Goal: Task Accomplishment & Management: Use online tool/utility

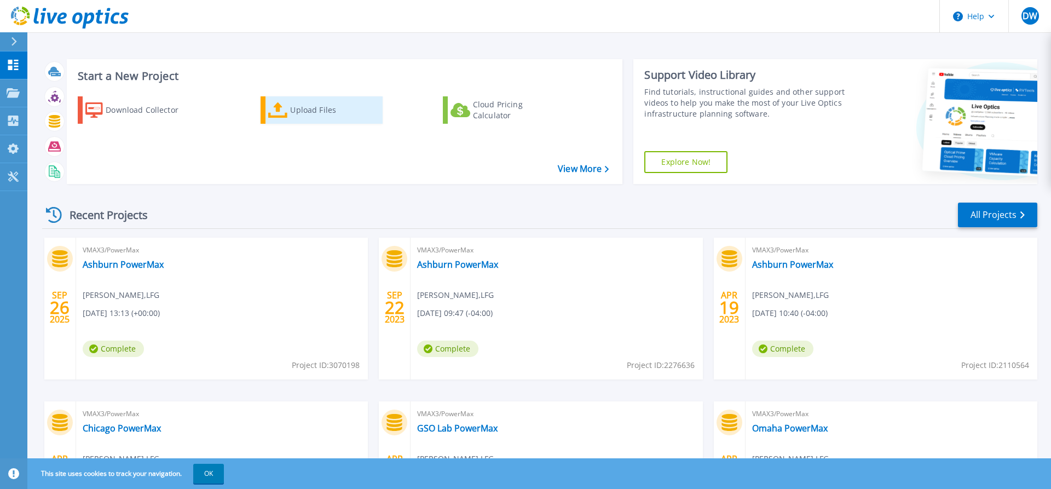
click at [293, 103] on div "Upload Files" at bounding box center [334, 110] width 88 height 22
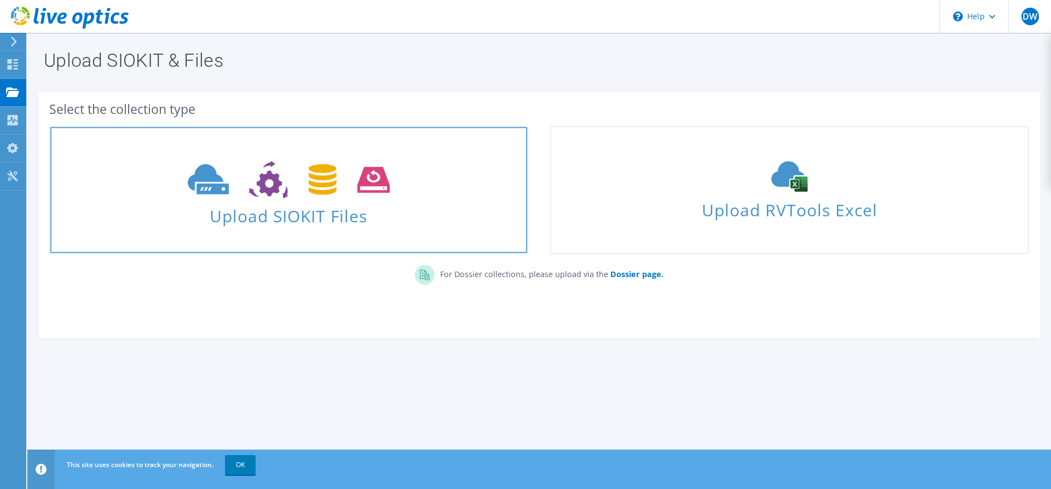
click at [311, 202] on span "Upload SIOKIT Files" at bounding box center [288, 213] width 477 height 24
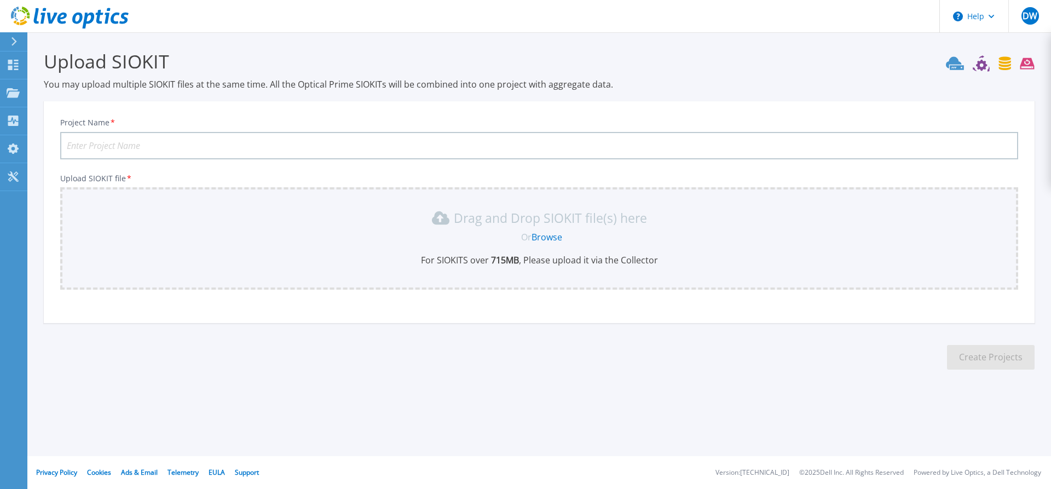
click at [408, 142] on input "Project Name *" at bounding box center [539, 145] width 958 height 27
type input "Ashburn with Perfomance"
click at [548, 238] on link "Browse" at bounding box center [546, 237] width 31 height 12
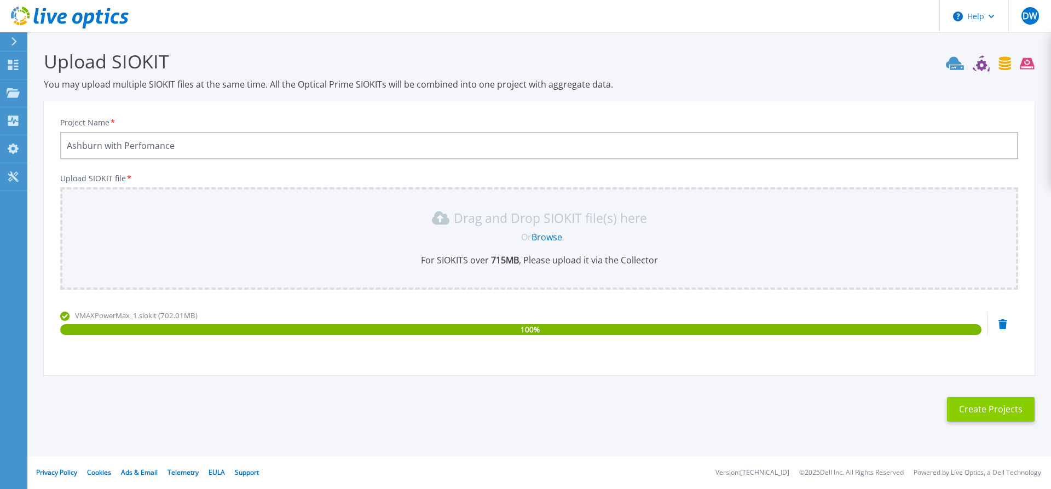
click at [999, 416] on button "Create Projects" at bounding box center [991, 409] width 88 height 25
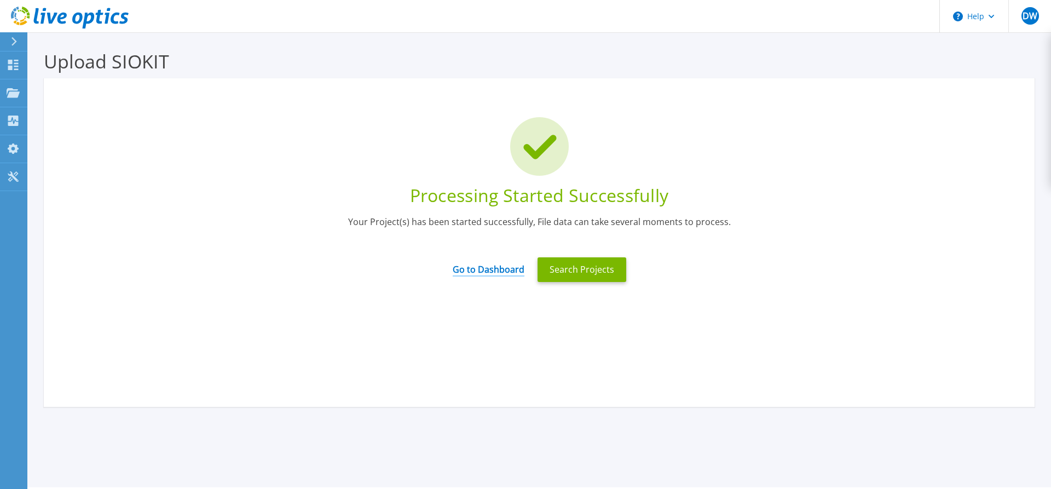
click at [498, 267] on link "Go to Dashboard" at bounding box center [489, 265] width 72 height 21
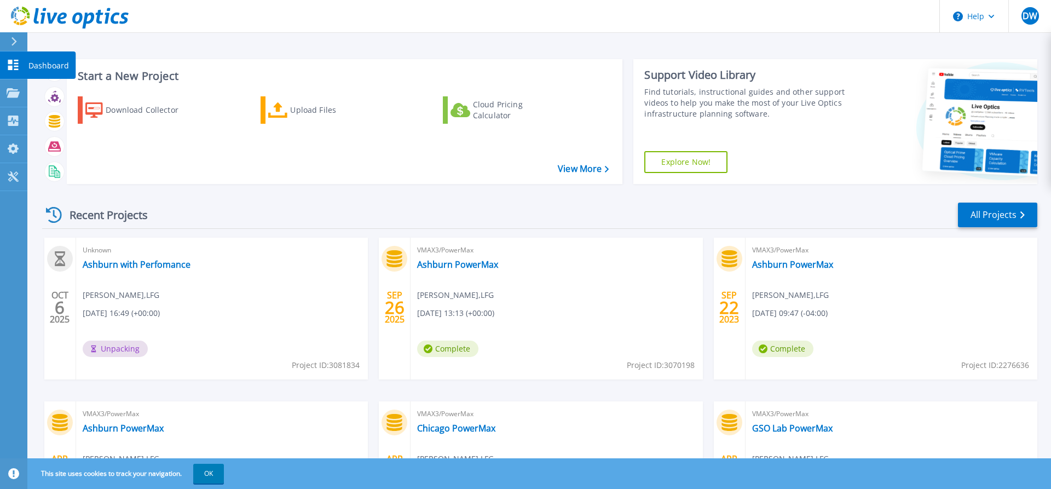
click at [11, 62] on icon at bounding box center [13, 65] width 10 height 10
click at [36, 64] on p "Dashboard" at bounding box center [48, 65] width 41 height 28
click at [39, 67] on p "Dashboard" at bounding box center [48, 65] width 41 height 28
click at [38, 66] on p "Dashboard" at bounding box center [48, 65] width 41 height 28
click at [55, 64] on p "Dashboard" at bounding box center [48, 65] width 41 height 28
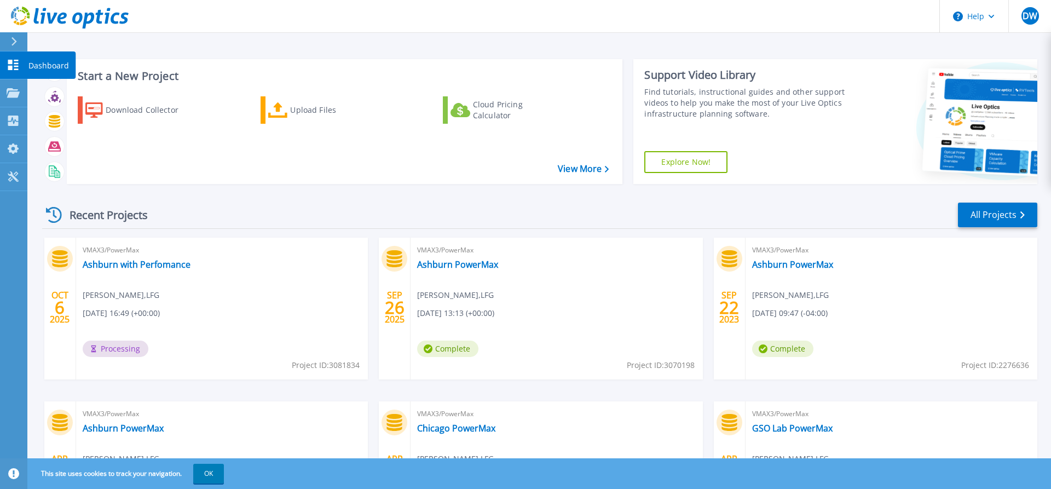
click at [45, 63] on p "Dashboard" at bounding box center [48, 65] width 41 height 28
click at [34, 64] on p "Dashboard" at bounding box center [48, 65] width 41 height 28
click at [18, 58] on link "Dashboard Dashboard" at bounding box center [13, 65] width 27 height 28
click at [51, 62] on p "Dashboard" at bounding box center [48, 65] width 41 height 28
click at [47, 60] on p "Dashboard" at bounding box center [48, 65] width 41 height 28
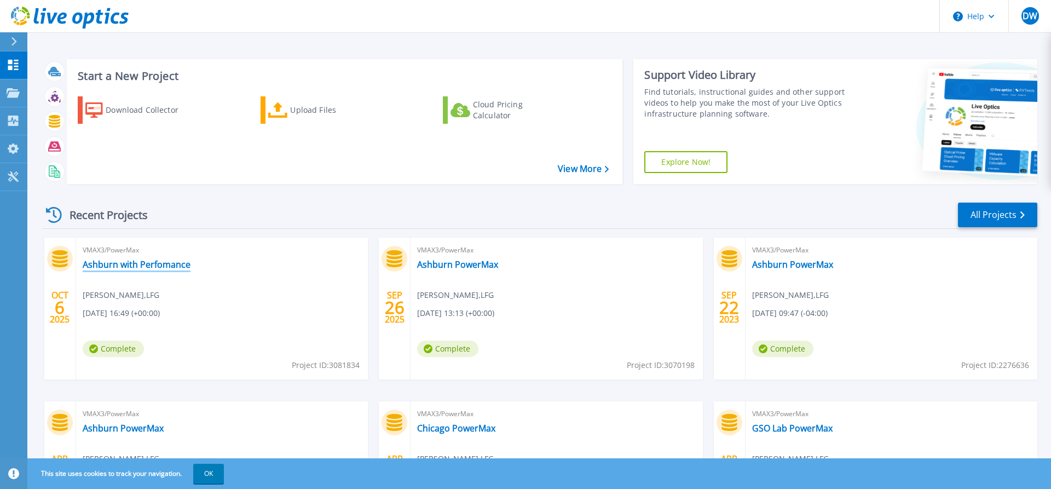
click at [157, 263] on link "Ashburn with Perfomance" at bounding box center [137, 264] width 108 height 11
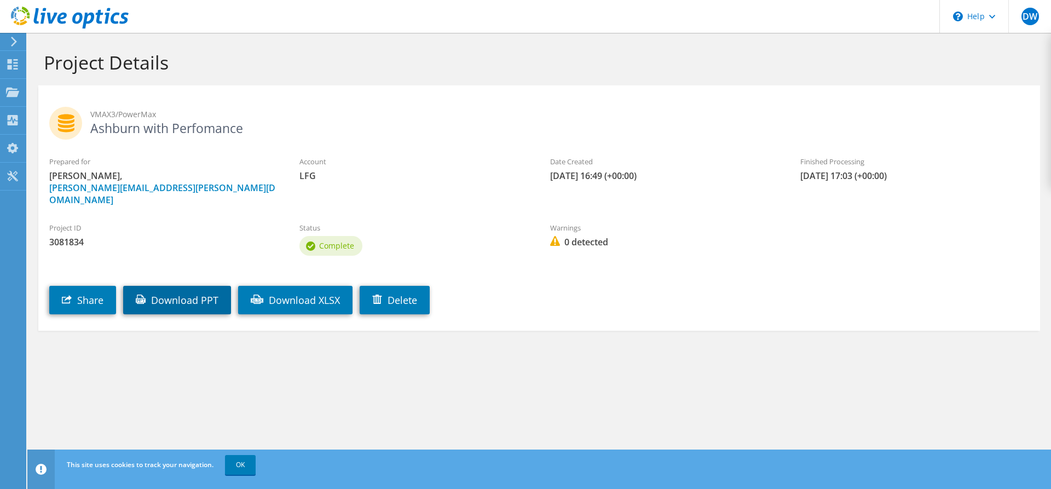
click at [181, 286] on link "Download PPT" at bounding box center [177, 300] width 108 height 28
click at [185, 286] on link "Download PPT" at bounding box center [177, 300] width 108 height 28
click at [664, 372] on section "Project Details VMAX3/PowerMax Ashburn with Perfomance Prepared for [PERSON_NAM…" at bounding box center [538, 214] width 1023 height 363
